Goal: Find specific page/section: Find specific page/section

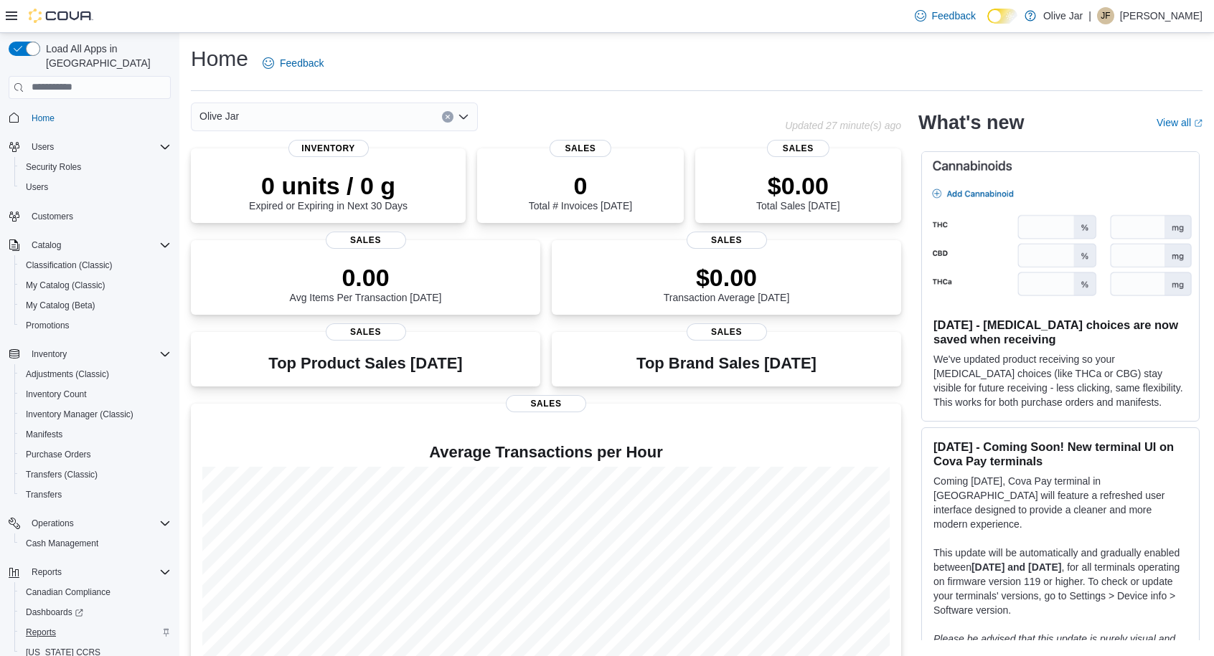
click at [52, 627] on span "Reports" at bounding box center [41, 632] width 30 height 11
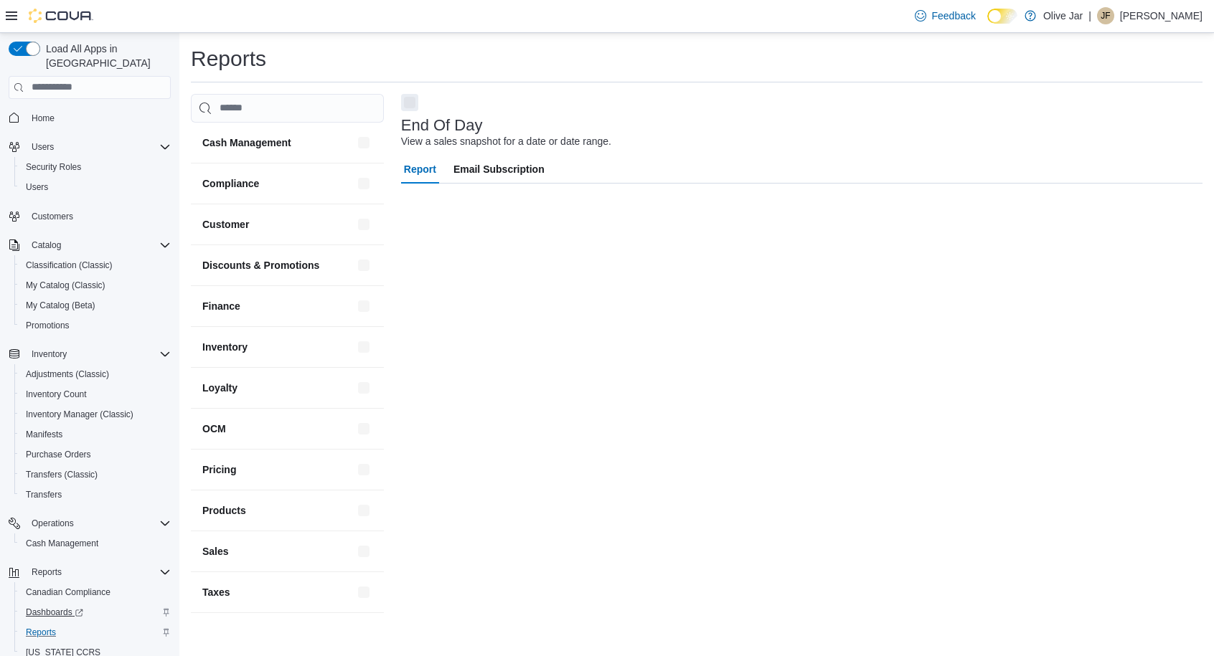
click at [67, 607] on span "Dashboards" at bounding box center [54, 612] width 57 height 11
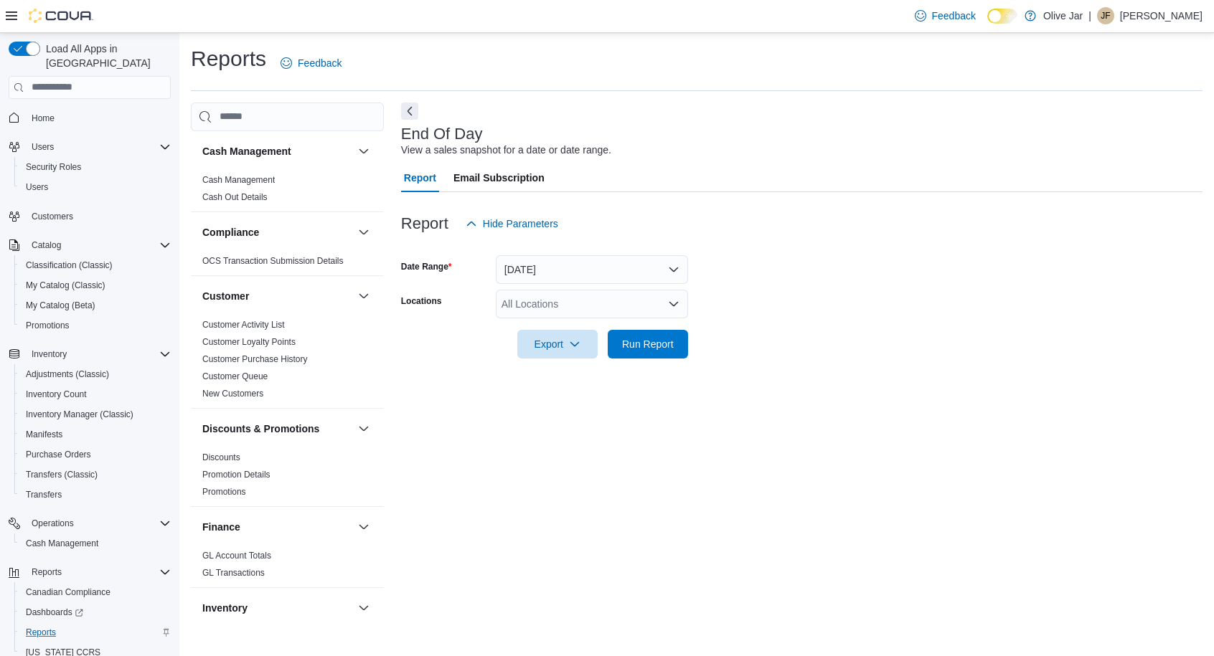
click at [716, 0] on div "Feedback Dark Mode Olive Jar | [PERSON_NAME]" at bounding box center [607, 16] width 1214 height 33
